Goal: Navigation & Orientation: Find specific page/section

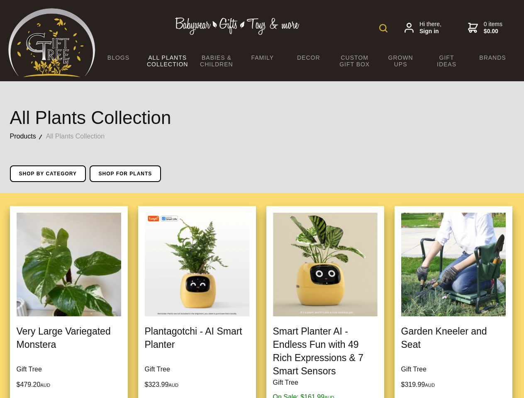
click at [383, 28] on img at bounding box center [383, 28] width 8 height 8
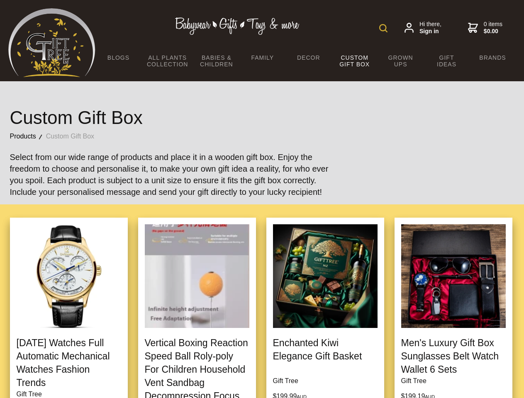
click at [383, 28] on img at bounding box center [383, 28] width 8 height 8
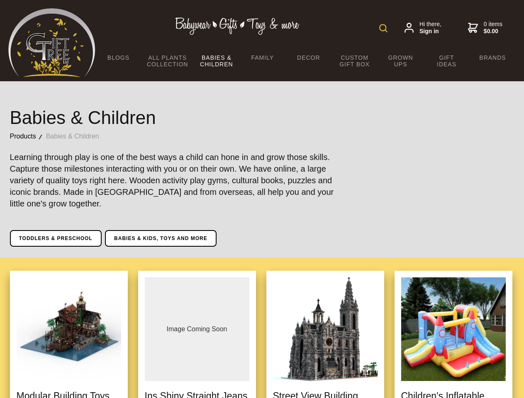
click at [383, 28] on img at bounding box center [383, 28] width 8 height 8
